Goal: Information Seeking & Learning: Stay updated

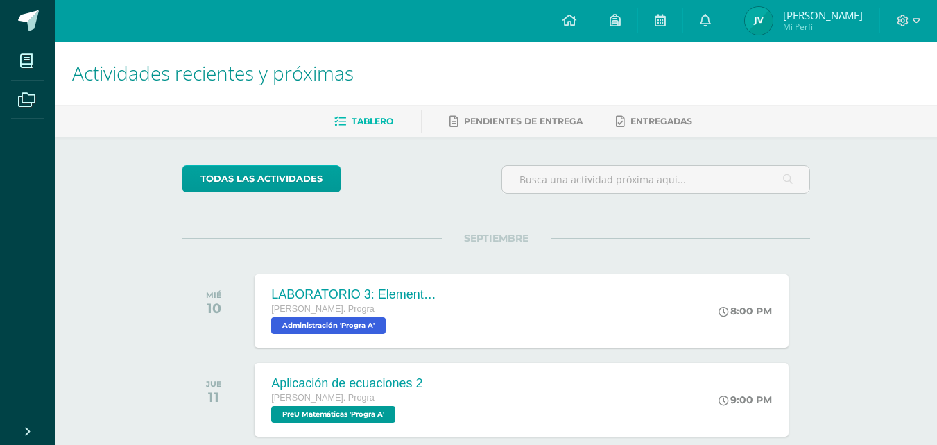
click at [817, 6] on link "José Fernando Mi Perfil" at bounding box center [804, 21] width 151 height 42
click at [722, 34] on link at bounding box center [705, 21] width 44 height 42
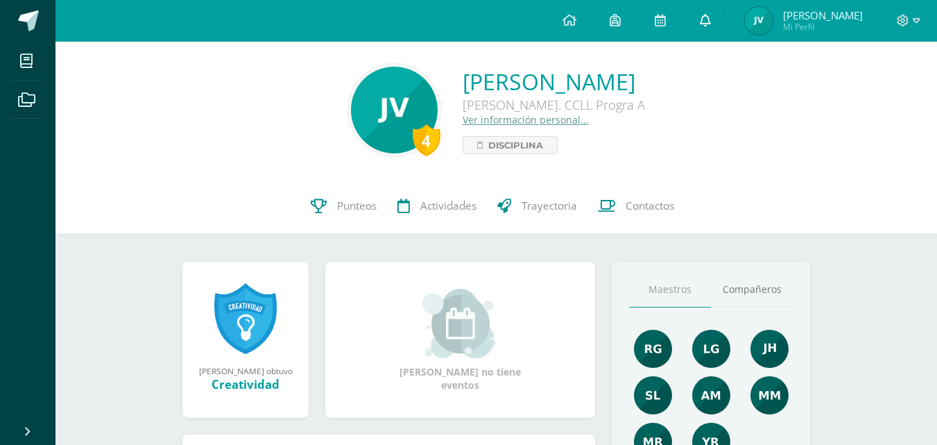
click at [726, 29] on link at bounding box center [705, 21] width 44 height 42
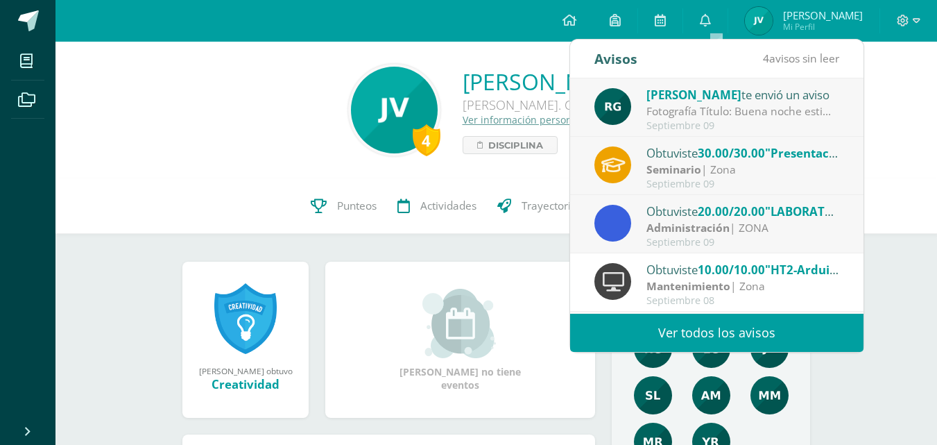
click at [786, 330] on link "Ver todos los avisos" at bounding box center [717, 333] width 294 height 38
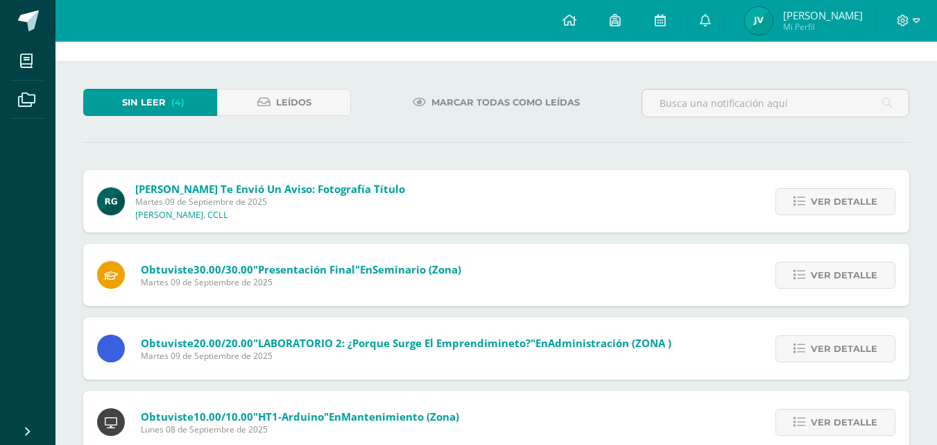
scroll to position [80, 0]
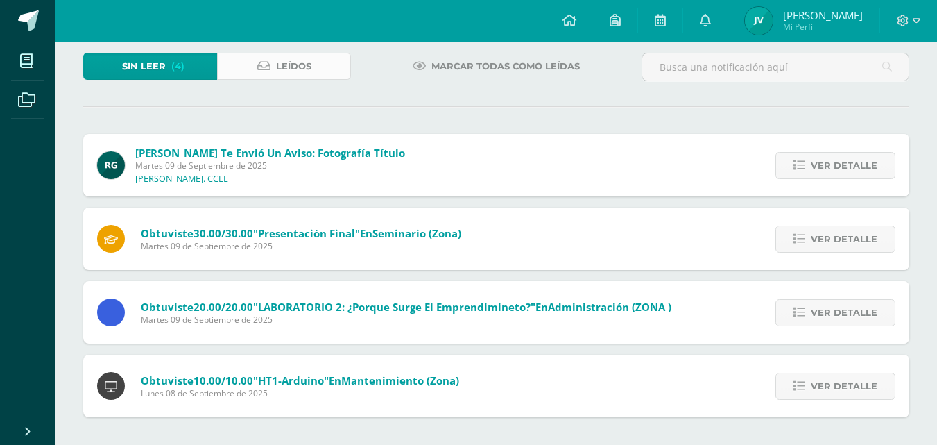
click at [294, 77] on span "Leídos" at bounding box center [293, 66] width 35 height 26
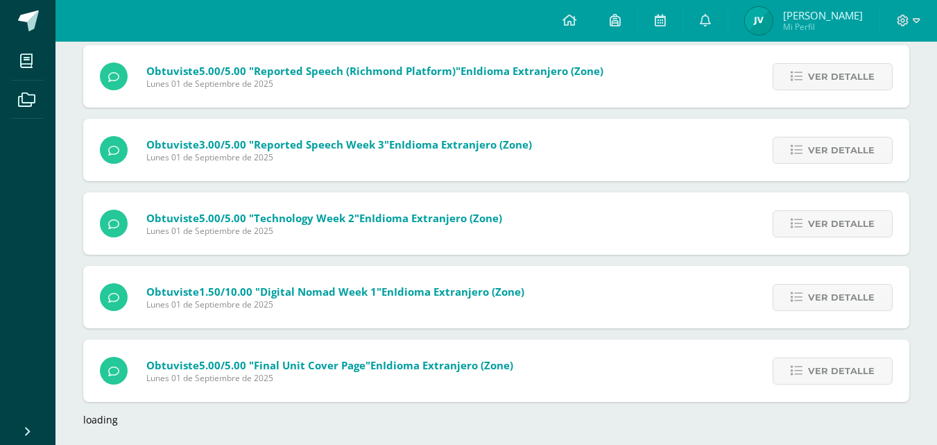
scroll to position [1281, 0]
